Goal: Task Accomplishment & Management: Use online tool/utility

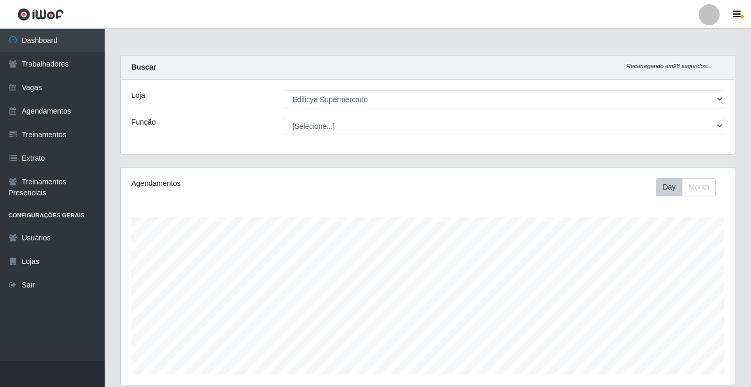
select select "460"
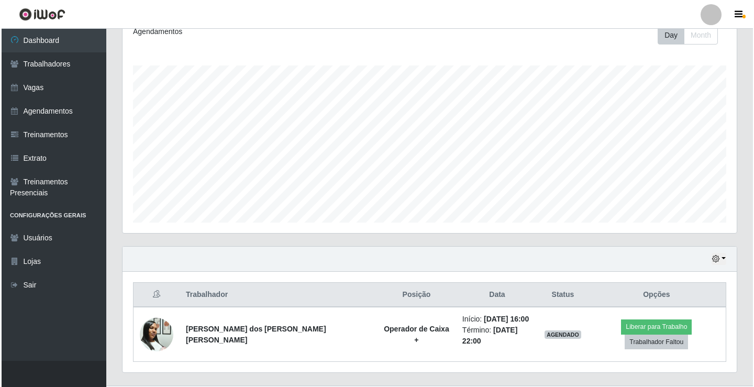
scroll to position [168, 0]
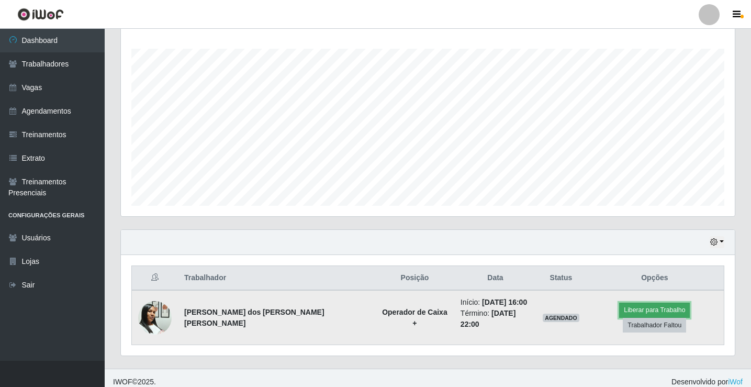
click at [630, 317] on button "Liberar para Trabalho" at bounding box center [654, 309] width 71 height 15
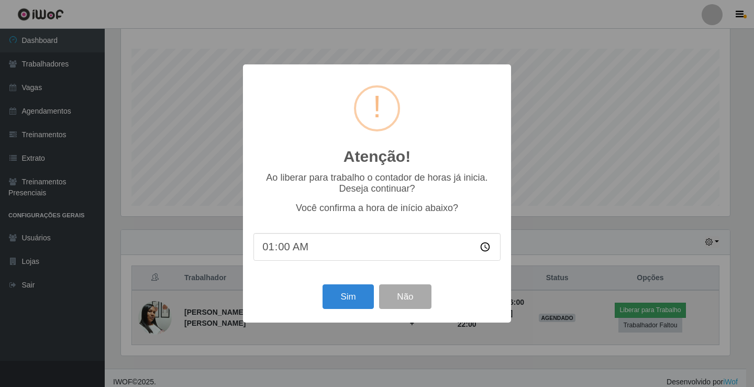
type input "16:00"
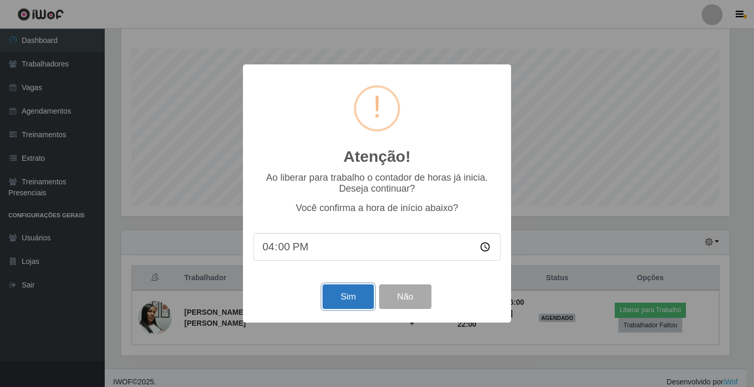
click at [341, 306] on button "Sim" at bounding box center [347, 296] width 51 height 25
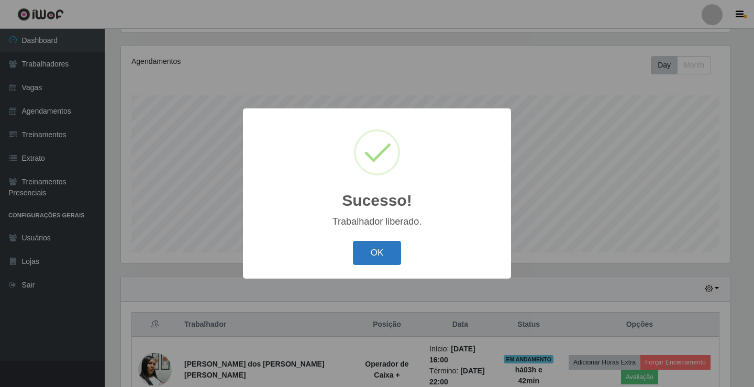
click at [394, 247] on button "OK" at bounding box center [377, 253] width 49 height 25
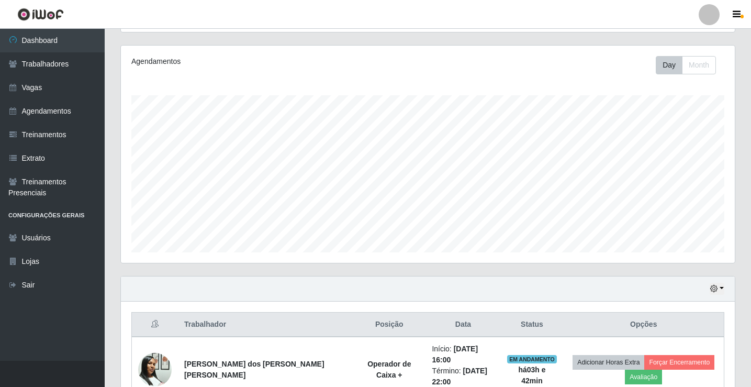
scroll to position [217, 614]
click at [721, 293] on button "button" at bounding box center [717, 289] width 15 height 12
click at [663, 256] on button "1 Semana" at bounding box center [682, 250] width 83 height 22
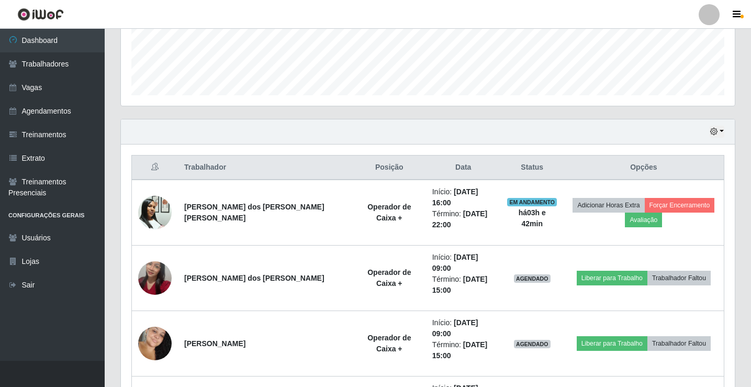
scroll to position [176, 0]
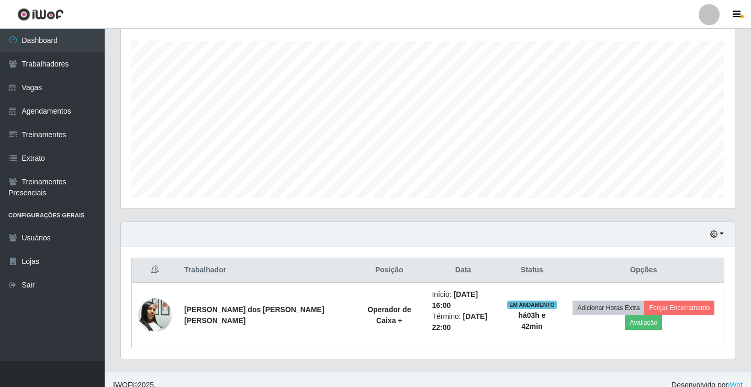
click at [726, 230] on div "Hoje 1 dia 3 dias 1 Semana Não encerrados" at bounding box center [428, 234] width 614 height 25
click at [723, 232] on button "button" at bounding box center [717, 234] width 15 height 12
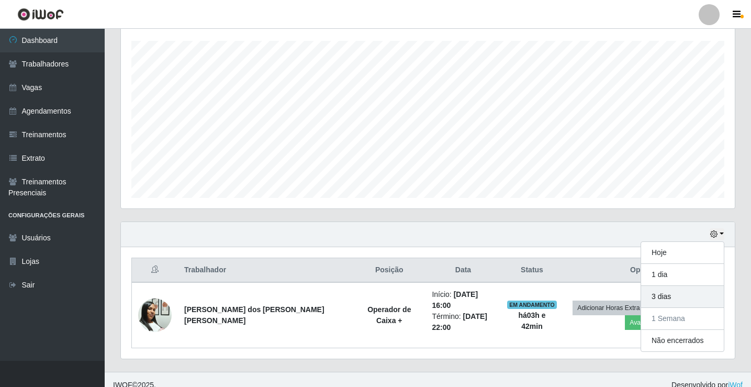
click at [661, 301] on div "Hoje 1 dia 3 dias 1 Semana Não encerrados" at bounding box center [682, 296] width 84 height 110
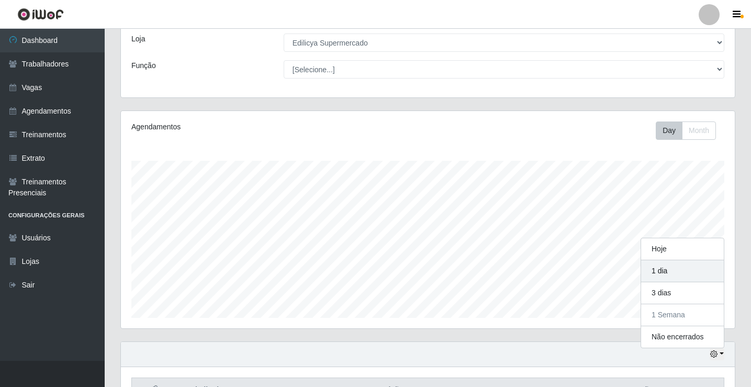
scroll to position [124, 0]
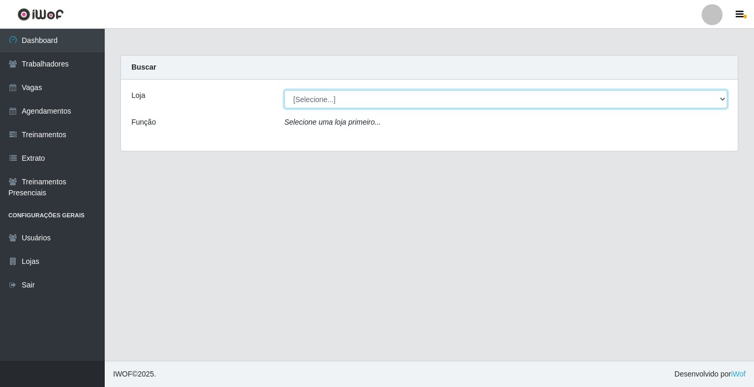
click at [321, 93] on select "[Selecione...] Edilicya Supermercado" at bounding box center [505, 99] width 443 height 18
select select "460"
click at [284, 90] on select "[Selecione...] Edilicya Supermercado" at bounding box center [505, 99] width 443 height 18
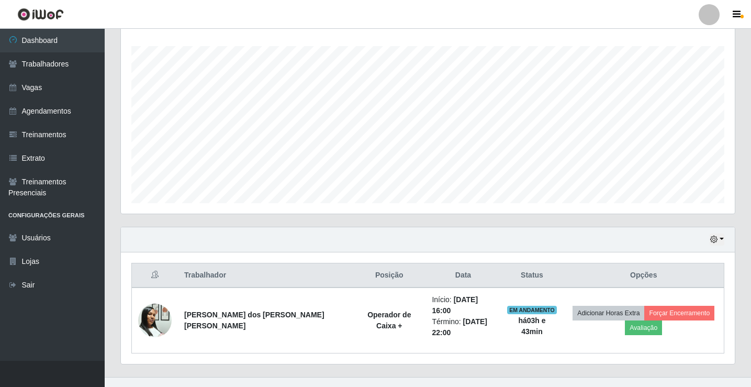
scroll to position [176, 0]
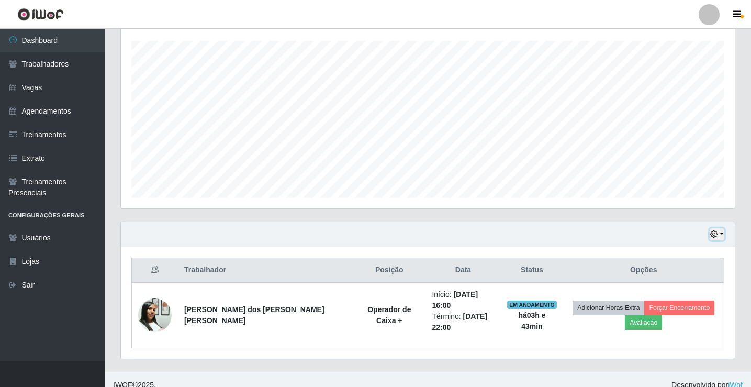
click at [722, 231] on button "button" at bounding box center [717, 234] width 15 height 12
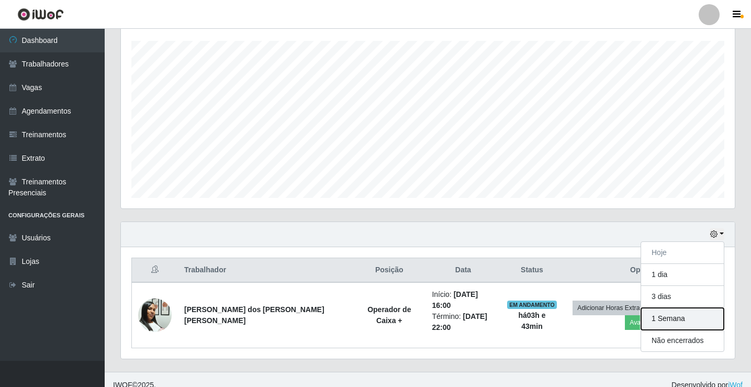
click at [692, 324] on button "1 Semana" at bounding box center [682, 319] width 83 height 22
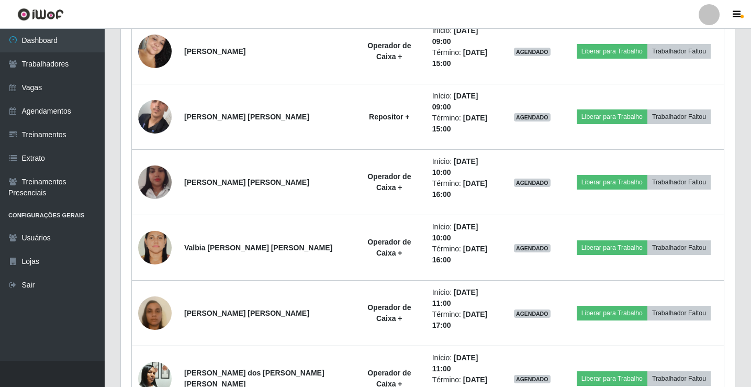
scroll to position [595, 0]
